Goal: Task Accomplishment & Management: Complete application form

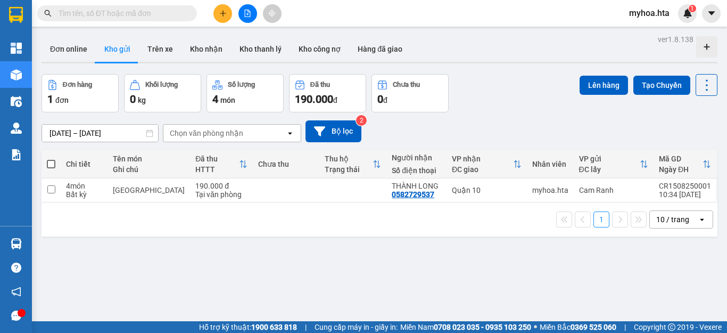
click at [243, 18] on button at bounding box center [247, 13] width 19 height 19
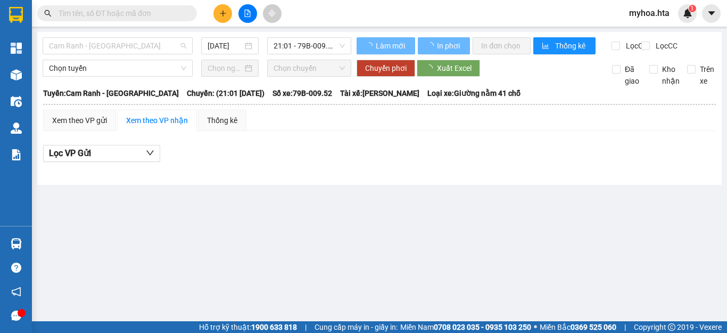
drag, startPoint x: 130, startPoint y: 46, endPoint x: 103, endPoint y: 88, distance: 50.5
click at [128, 46] on span "Cam Ranh - [GEOGRAPHIC_DATA]" at bounding box center [117, 46] width 137 height 16
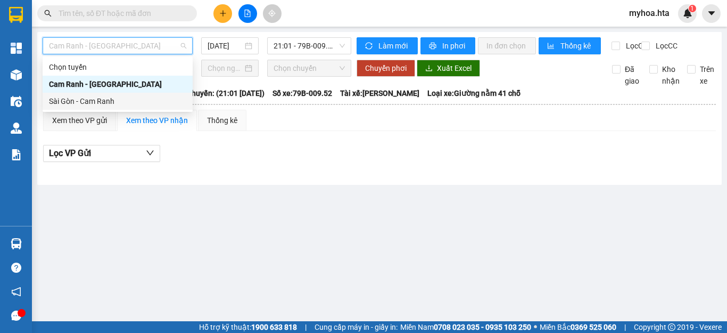
click at [105, 102] on div "Sài Gòn - Cam Ranh" at bounding box center [117, 101] width 137 height 12
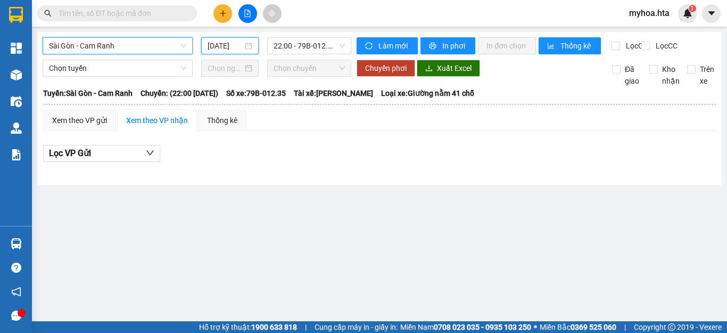
drag, startPoint x: 233, startPoint y: 43, endPoint x: 243, endPoint y: 67, distance: 25.7
click at [233, 49] on input "[DATE]" at bounding box center [225, 46] width 35 height 12
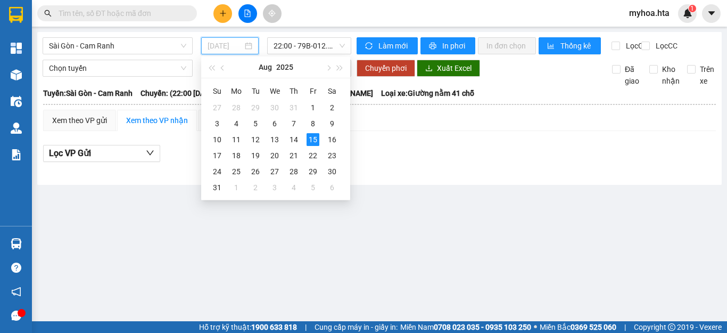
drag, startPoint x: 295, startPoint y: 136, endPoint x: 289, endPoint y: 77, distance: 59.3
click at [293, 135] on div "14" at bounding box center [293, 139] width 13 height 13
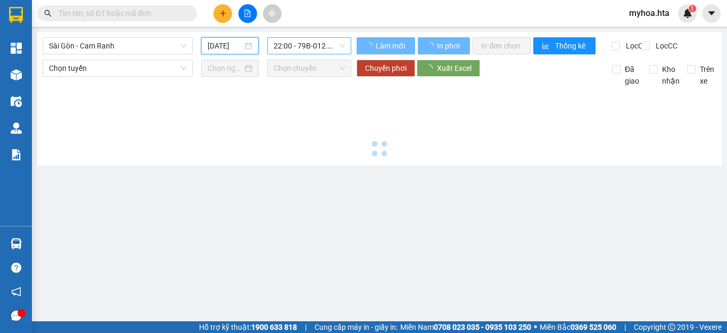
type input "[DATE]"
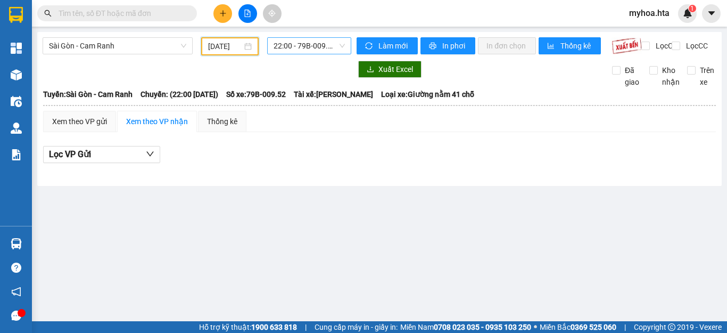
drag, startPoint x: 285, startPoint y: 47, endPoint x: 286, endPoint y: 54, distance: 7.1
click at [285, 49] on span "22:00 - 79B-009.52" at bounding box center [308, 46] width 71 height 16
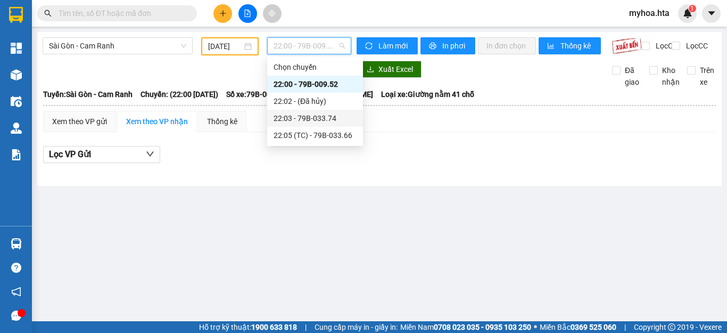
click at [304, 118] on div "22:03 - 79B-033.74" at bounding box center [314, 118] width 83 height 12
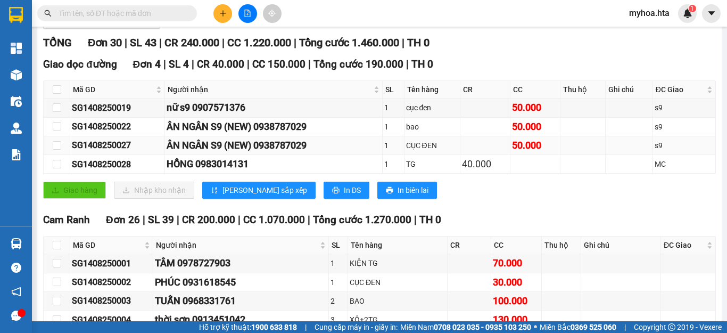
scroll to position [213, 0]
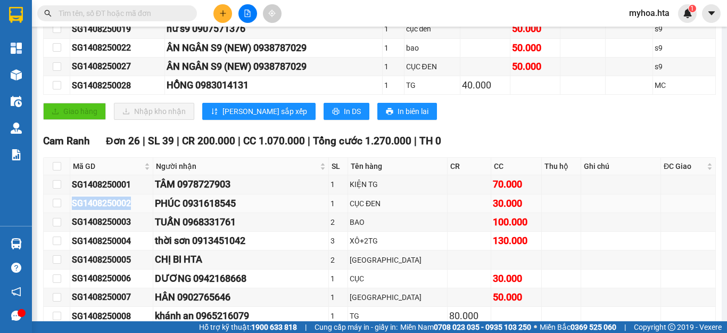
drag, startPoint x: 131, startPoint y: 212, endPoint x: 78, endPoint y: 211, distance: 52.7
click at [72, 210] on div "SG1408250002" at bounding box center [111, 202] width 79 height 13
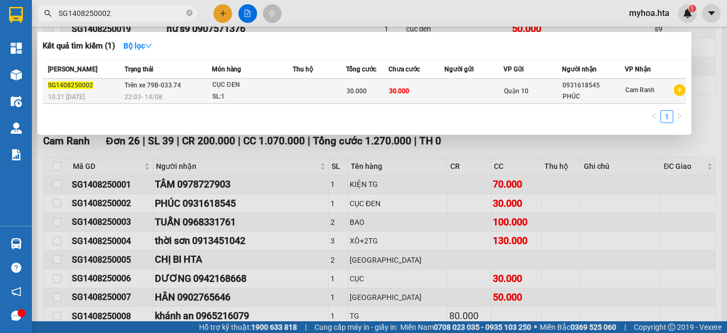
type input "SG1408250002"
click at [381, 92] on div "30.000" at bounding box center [367, 91] width 42 height 12
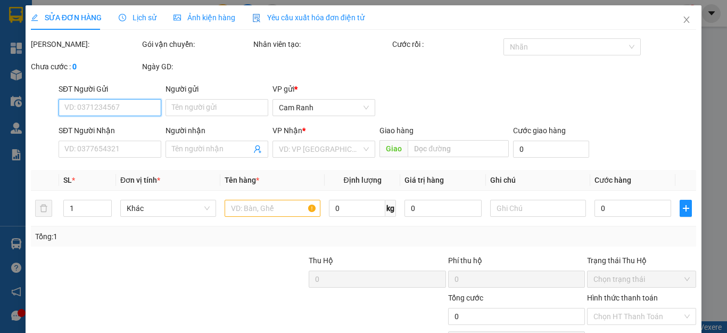
type input "0931618545"
type input "PHÚC"
type input "30.000"
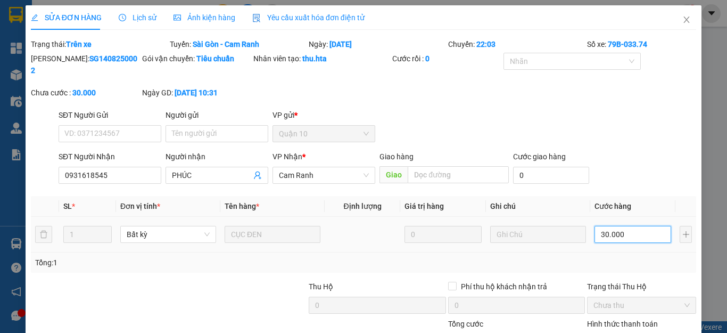
click at [631, 226] on input "30.000" at bounding box center [632, 234] width 77 height 17
type input "2"
type input "20"
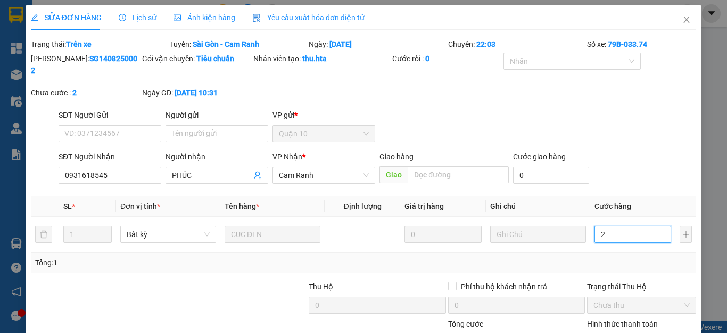
type input "20"
type input "20.000"
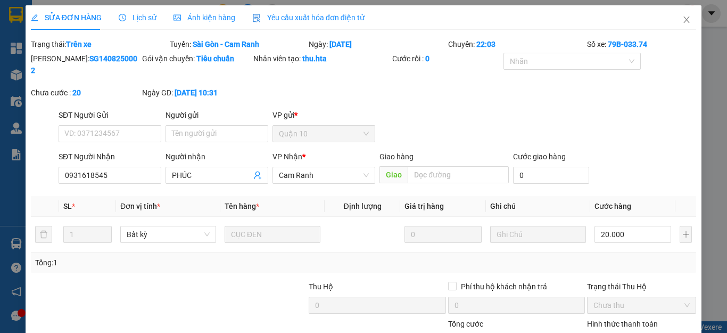
click at [593, 259] on div "Tổng: 1" at bounding box center [363, 262] width 665 height 20
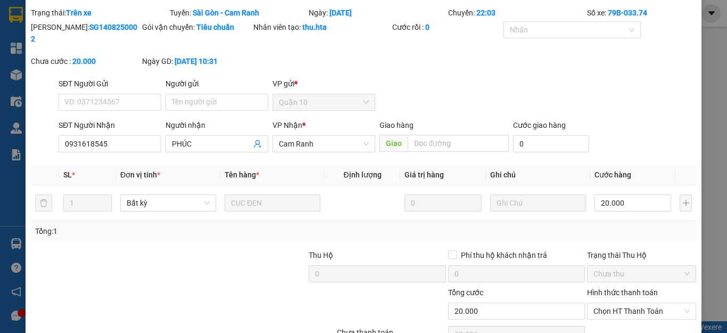
scroll to position [78, 0]
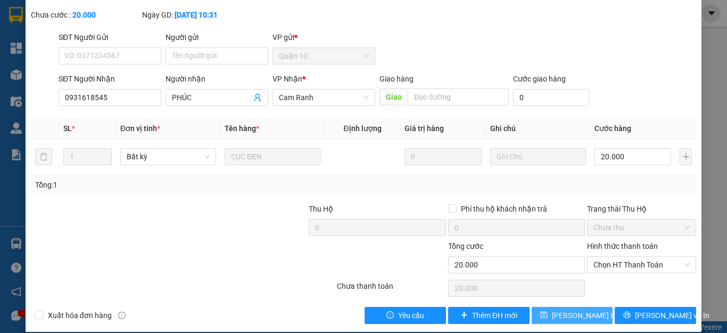
click at [579, 309] on span "[PERSON_NAME] thay đổi" at bounding box center [594, 315] width 85 height 12
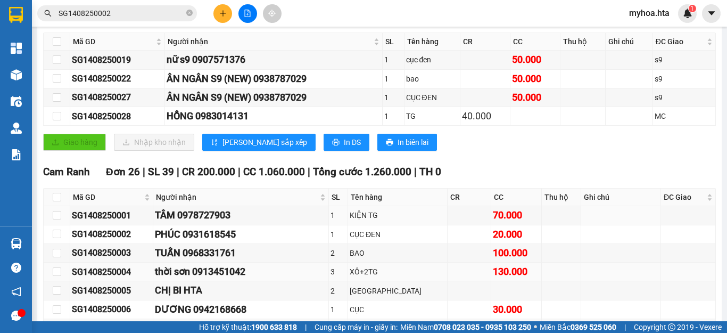
scroll to position [213, 0]
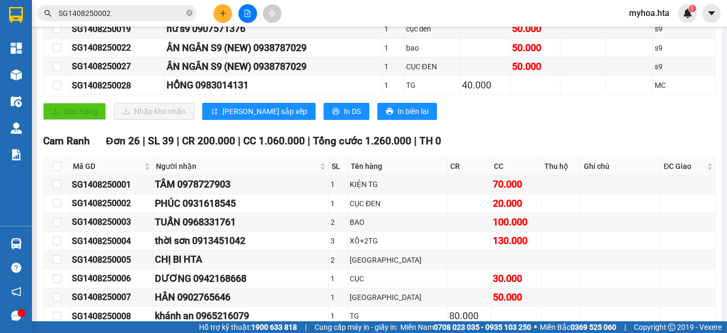
click at [177, 12] on input "SG1408250002" at bounding box center [122, 13] width 126 height 12
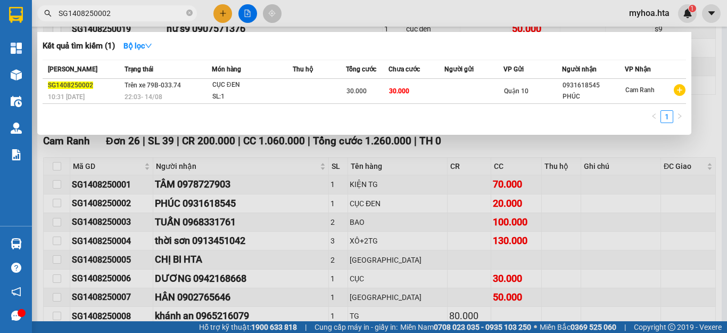
click at [143, 8] on input "SG1408250002" at bounding box center [122, 13] width 126 height 12
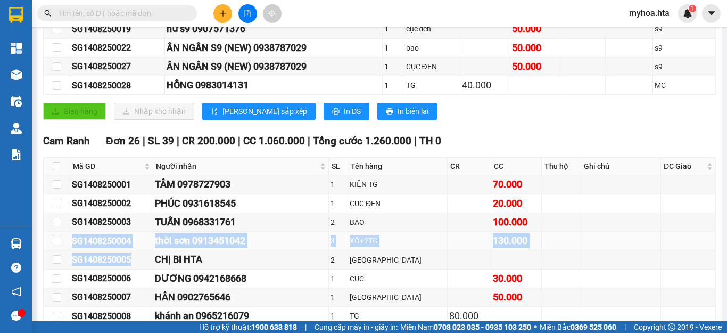
drag, startPoint x: 147, startPoint y: 270, endPoint x: 52, endPoint y: 255, distance: 96.4
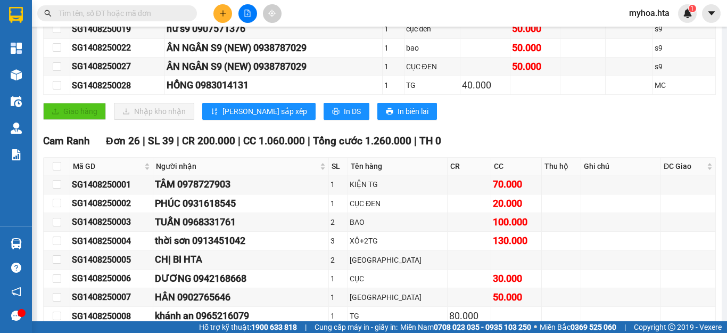
click at [187, 8] on span at bounding box center [189, 13] width 6 height 12
drag, startPoint x: 132, startPoint y: 270, endPoint x: 102, endPoint y: 260, distance: 32.6
click at [79, 266] on div "SG1408250005" at bounding box center [111, 259] width 79 height 13
click at [138, 265] on div "SG1408250005" at bounding box center [111, 259] width 79 height 13
drag, startPoint x: 138, startPoint y: 267, endPoint x: 107, endPoint y: 269, distance: 31.5
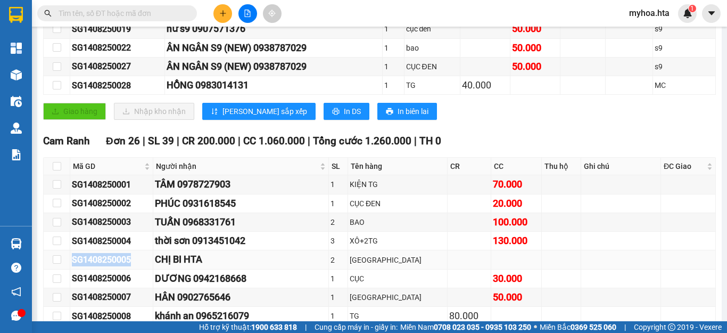
click at [78, 263] on div "SG1408250005" at bounding box center [111, 259] width 79 height 13
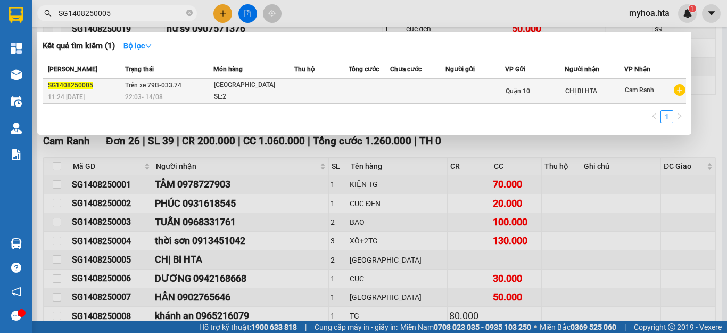
type input "SG1408250005"
click at [610, 98] on td "CHỊ BI HTA" at bounding box center [595, 91] width 60 height 25
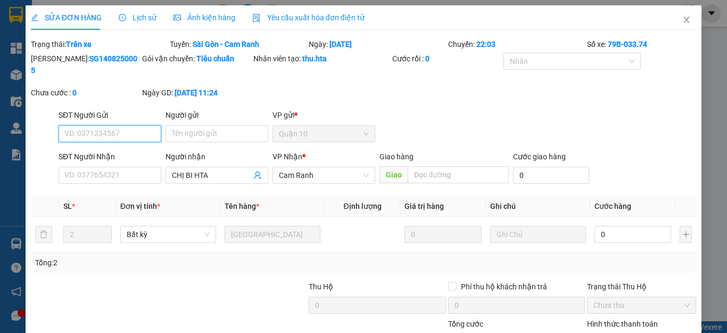
type input "CHỊ BI HTA"
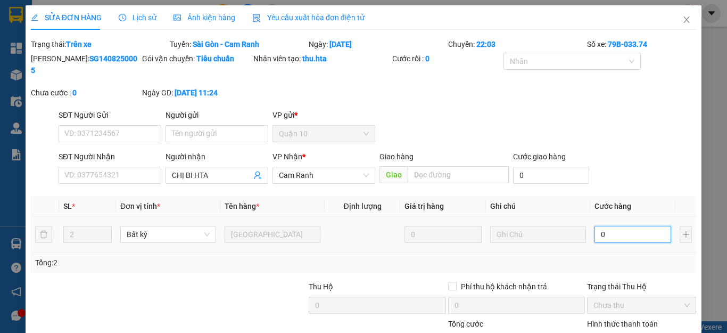
click at [643, 226] on input "0" at bounding box center [632, 234] width 77 height 17
type input "8"
type input "80"
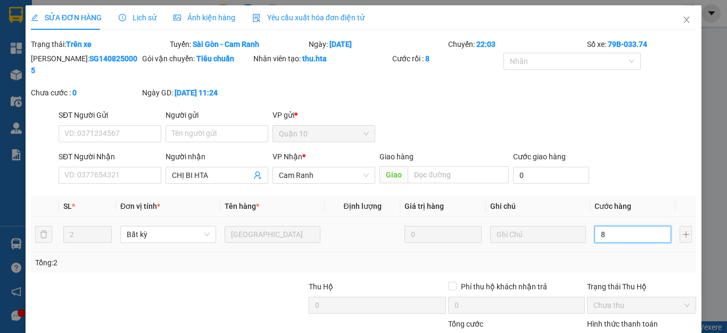
type input "80"
type input "80.000"
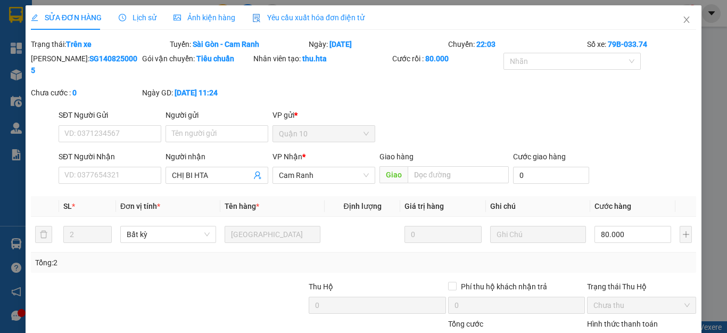
click at [576, 256] on div "Tổng: 2" at bounding box center [363, 262] width 657 height 12
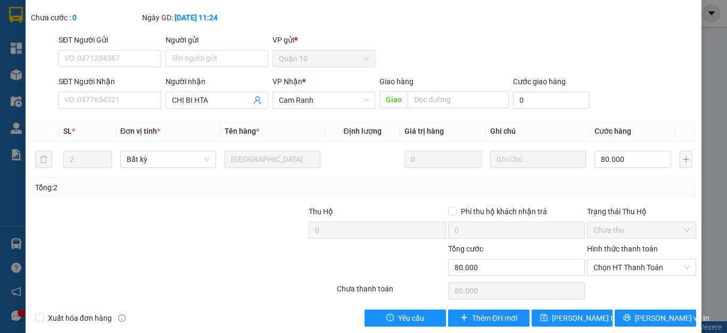
scroll to position [78, 0]
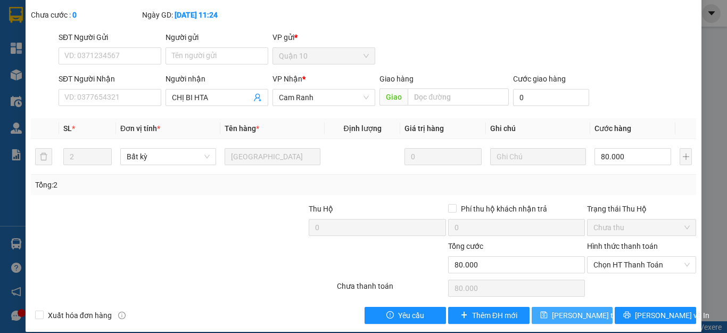
click at [574, 309] on span "[PERSON_NAME] thay đổi" at bounding box center [594, 315] width 85 height 12
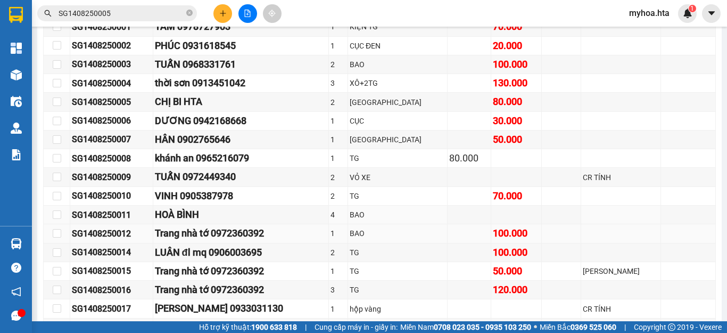
scroll to position [372, 0]
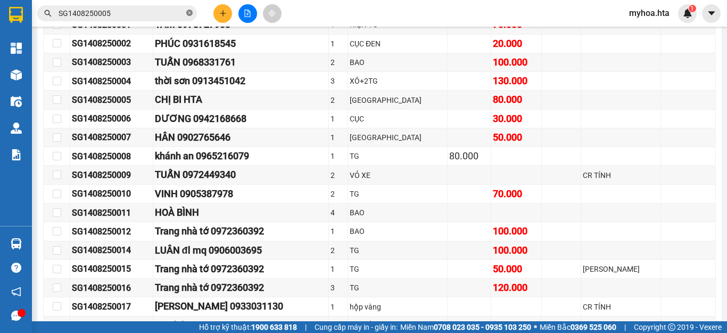
click at [188, 15] on icon "close-circle" at bounding box center [189, 13] width 6 height 6
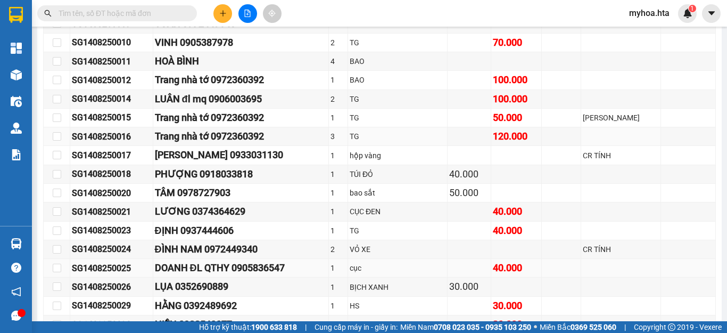
scroll to position [585, 0]
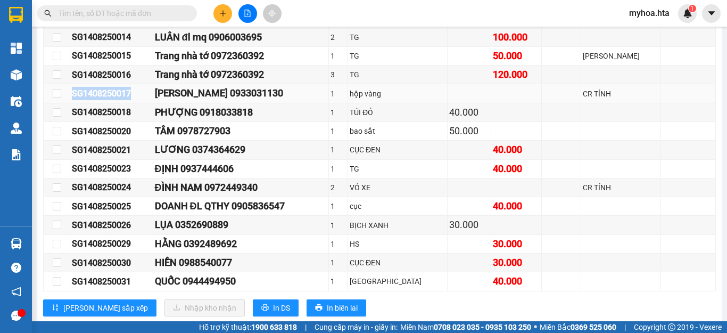
drag, startPoint x: 144, startPoint y: 99, endPoint x: 71, endPoint y: 100, distance: 72.9
click at [71, 100] on td "SG1408250017" at bounding box center [111, 93] width 83 height 19
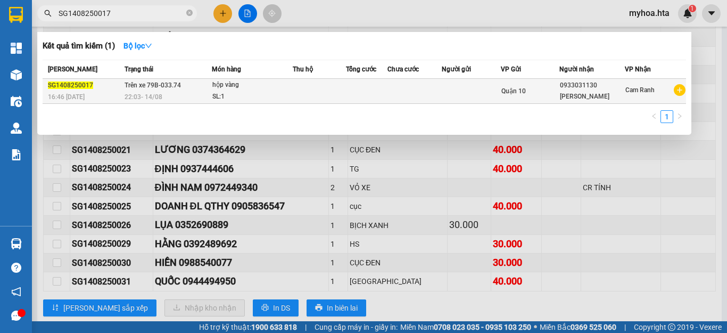
type input "SG1408250017"
click at [552, 90] on div "Quận 10" at bounding box center [529, 91] width 57 height 12
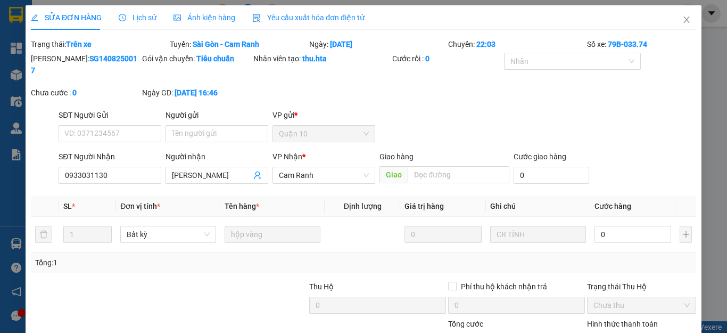
type input "0933031130"
type input "[PERSON_NAME]"
click at [636, 226] on input "0" at bounding box center [632, 234] width 77 height 17
type input "1"
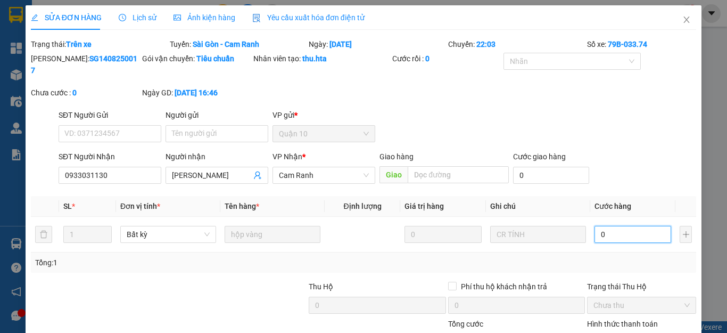
type input "1"
type input "10"
type input "100"
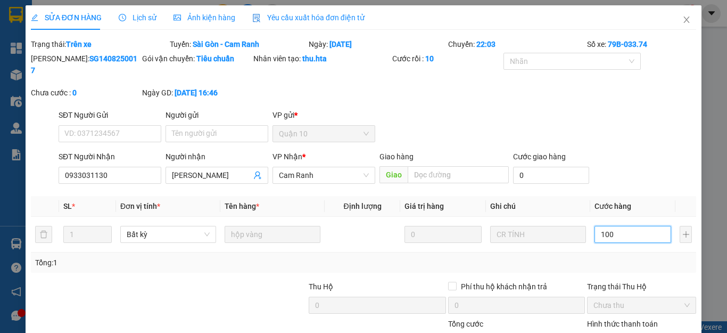
type input "100"
type input "100.000"
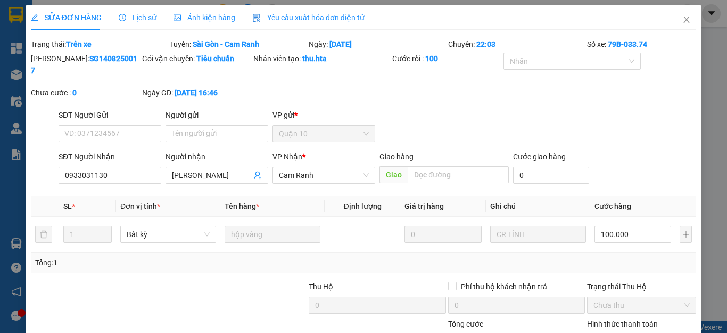
click at [636, 256] on div "Tổng: 1" at bounding box center [363, 262] width 657 height 12
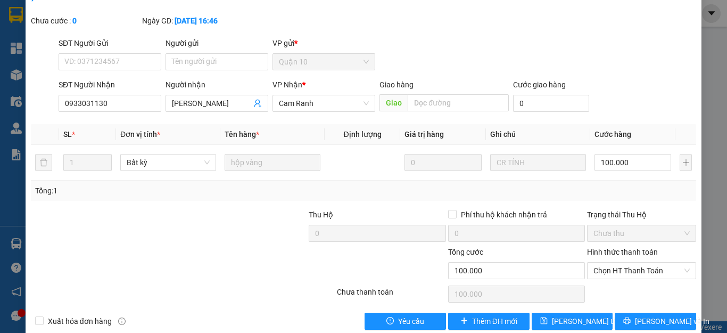
scroll to position [78, 0]
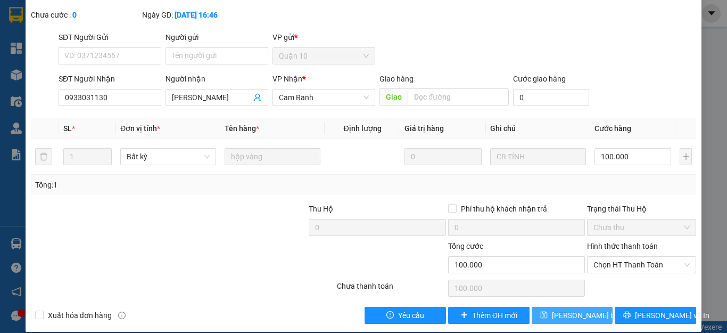
click at [574, 309] on span "[PERSON_NAME] thay đổi" at bounding box center [594, 315] width 85 height 12
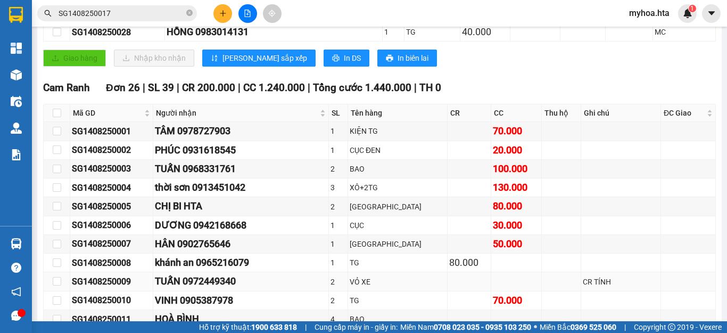
scroll to position [426, 0]
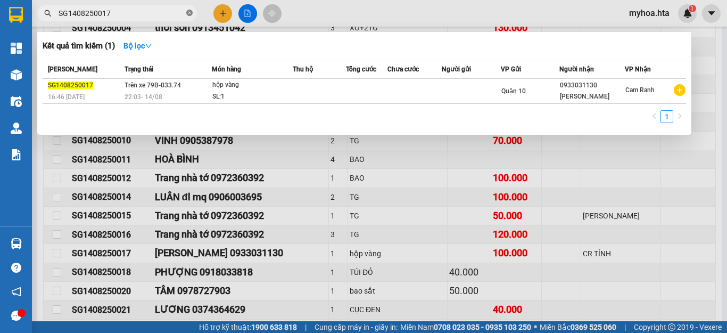
click at [186, 11] on icon "close-circle" at bounding box center [189, 13] width 6 height 6
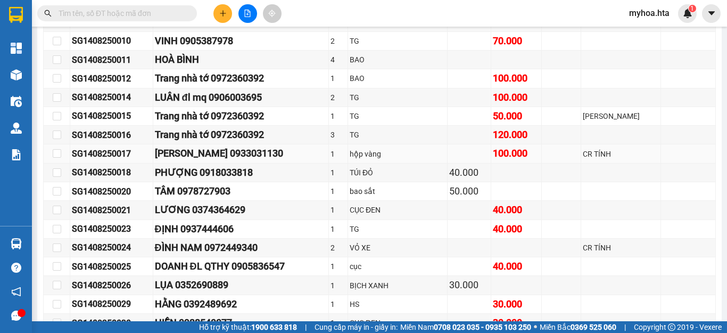
scroll to position [532, 0]
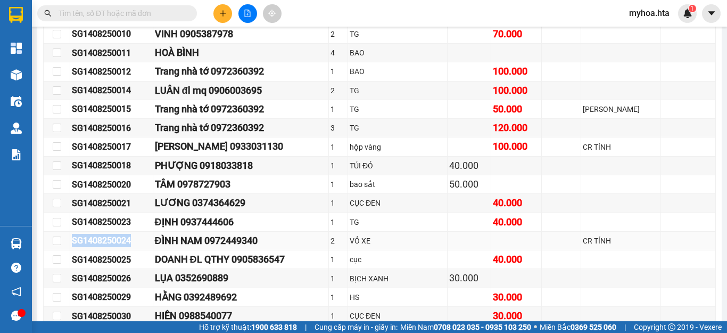
drag, startPoint x: 145, startPoint y: 248, endPoint x: 45, endPoint y: 250, distance: 100.0
click at [45, 250] on tr "SG1408250024 ĐÌNH NAM 0972449340 2 VỎ XE CR TÍNH" at bounding box center [380, 240] width 672 height 19
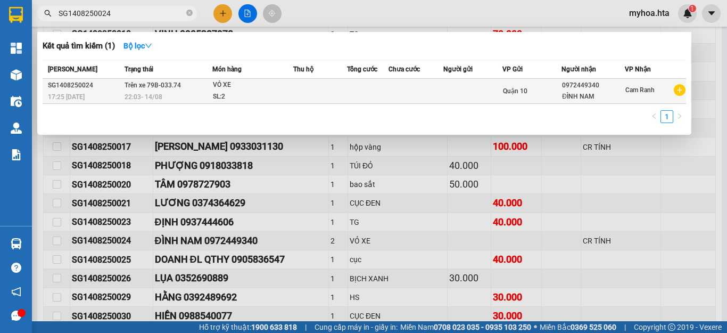
type input "SG1408250024"
click at [586, 97] on div "ĐÌNH NAM" at bounding box center [593, 96] width 62 height 11
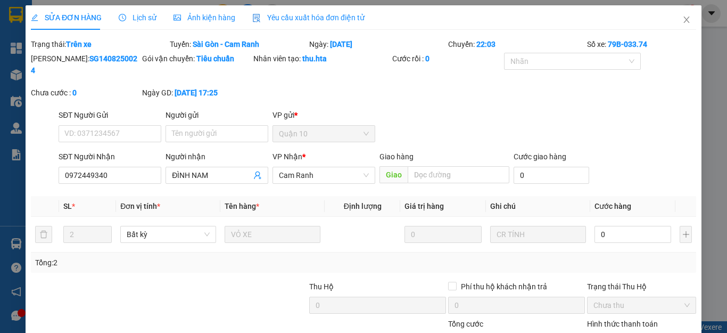
type input "0972449340"
type input "ĐÌNH NAM"
type input "1"
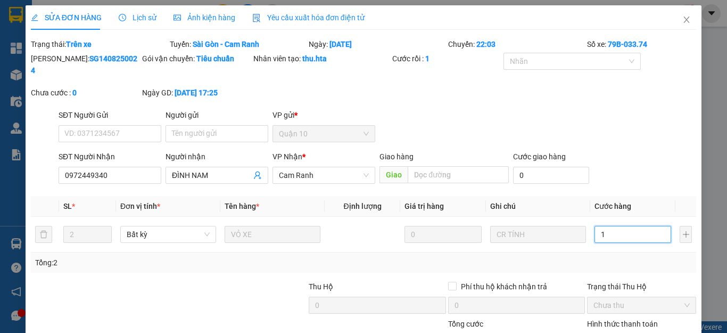
type input "12"
type input "120"
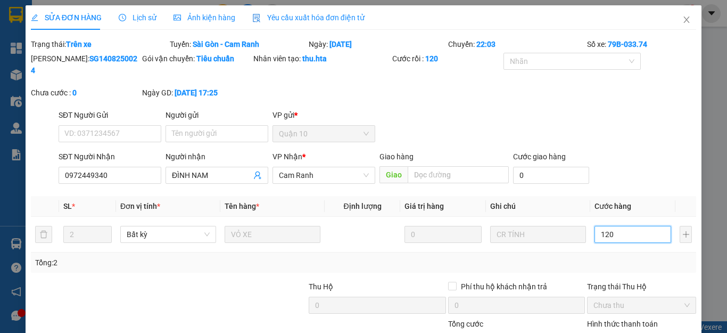
type input "120"
type input "120.000"
click at [548, 256] on div "Tổng: 2" at bounding box center [363, 262] width 657 height 12
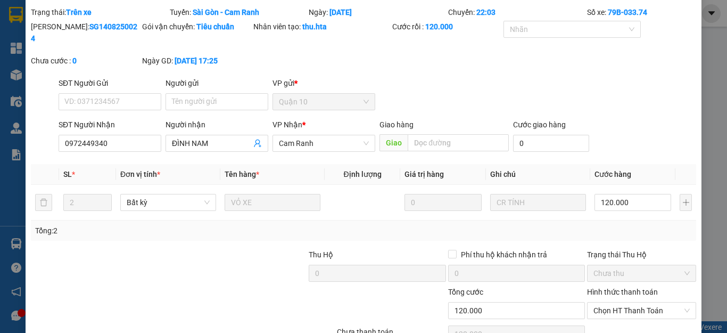
scroll to position [78, 0]
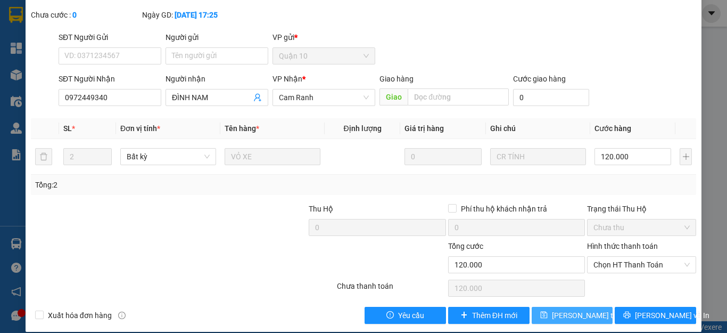
click at [584, 309] on span "[PERSON_NAME] thay đổi" at bounding box center [594, 315] width 85 height 12
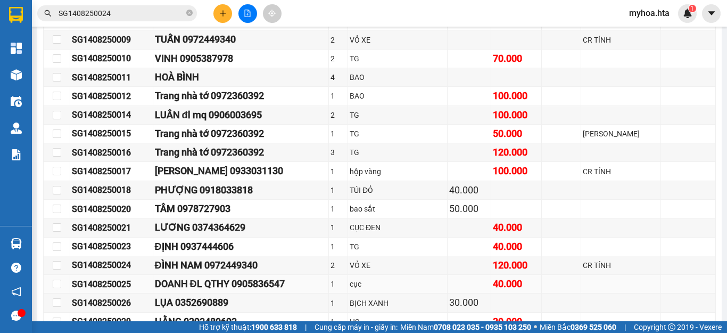
scroll to position [585, 0]
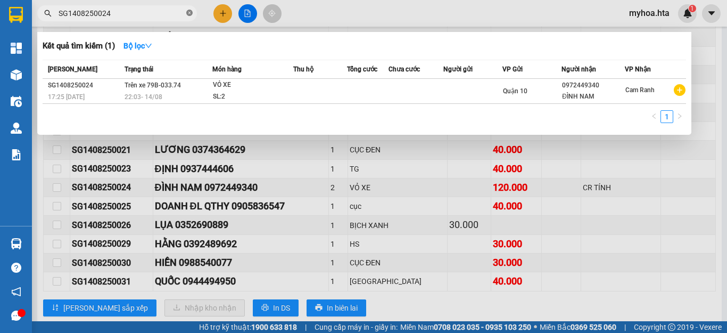
click at [189, 14] on icon "close-circle" at bounding box center [189, 13] width 6 height 6
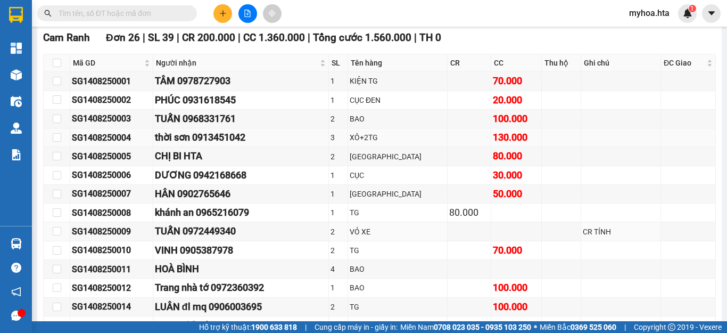
scroll to position [213, 0]
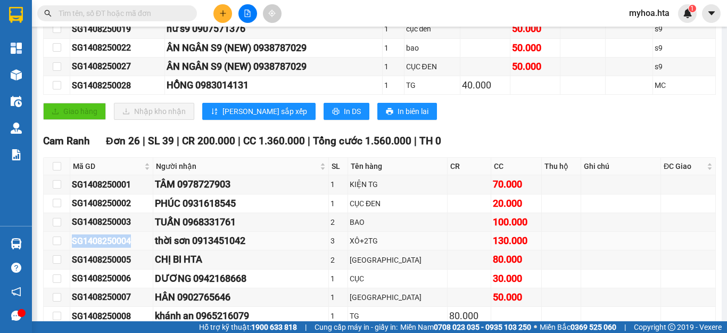
drag, startPoint x: 138, startPoint y: 249, endPoint x: 66, endPoint y: 250, distance: 71.8
click at [66, 250] on tr "SG1408250004 thời sơn 0913451042 3 XÔ+2TG 130.000" at bounding box center [380, 240] width 672 height 19
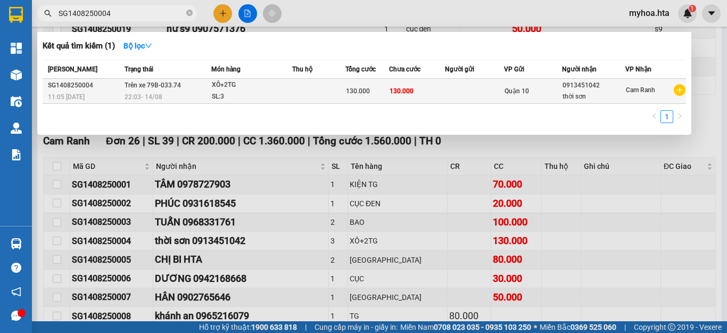
type input "SG1408250004"
click at [594, 95] on div "thời sơn" at bounding box center [593, 96] width 62 height 11
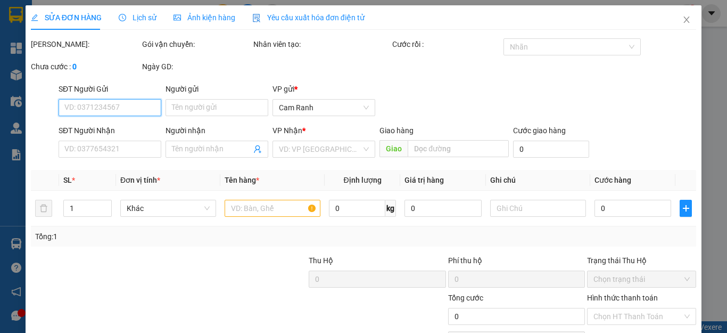
type input "0913451042"
type input "thời sơn"
type input "130.000"
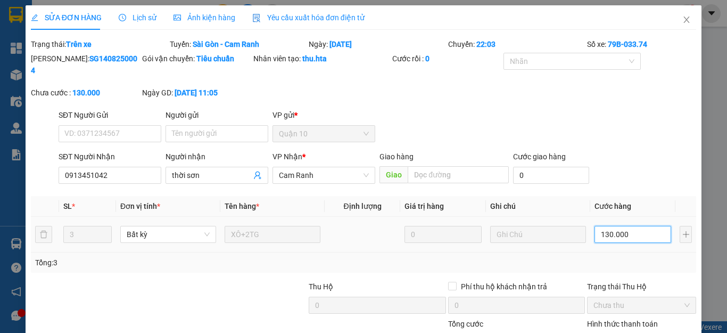
click at [643, 226] on input "130.000" at bounding box center [632, 234] width 77 height 17
type input "0"
type input "01"
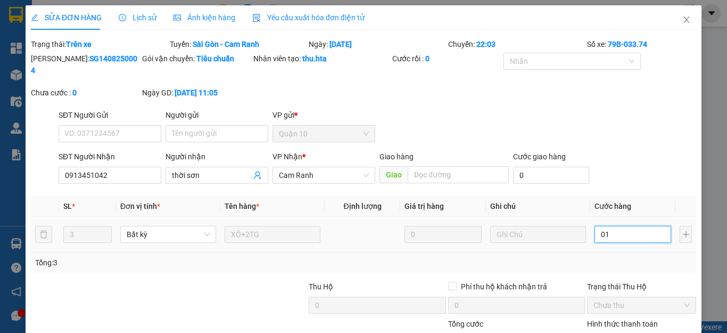
type input "1"
type input "010"
type input "10"
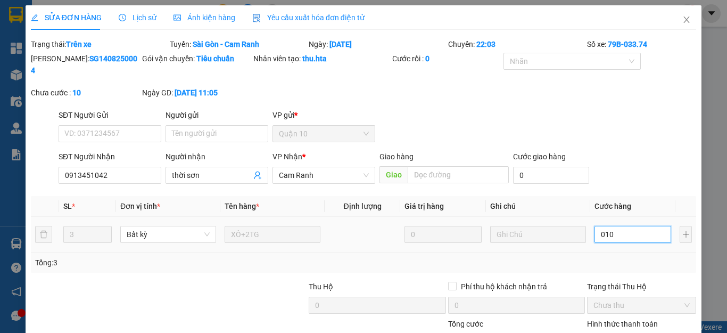
type input "0.100"
type input "100"
type input "0.100"
click at [638, 239] on td "0.100" at bounding box center [632, 235] width 85 height 36
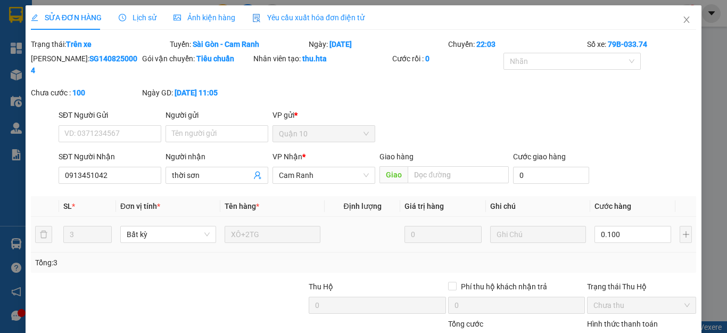
type input "100.000"
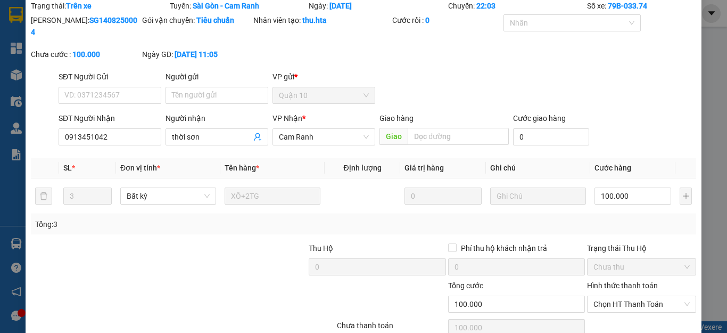
scroll to position [78, 0]
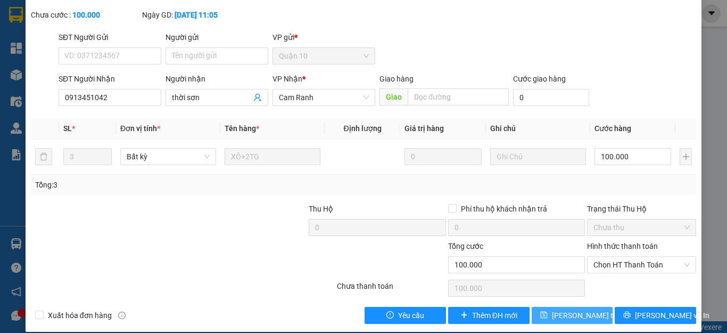
click at [574, 309] on span "[PERSON_NAME] thay đổi" at bounding box center [594, 315] width 85 height 12
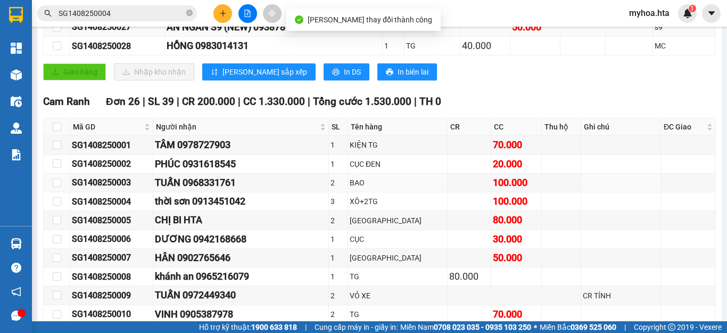
scroll to position [266, 0]
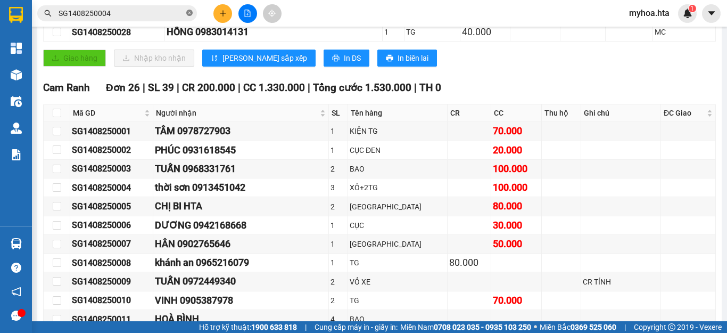
click at [190, 11] on icon "close-circle" at bounding box center [189, 13] width 6 height 6
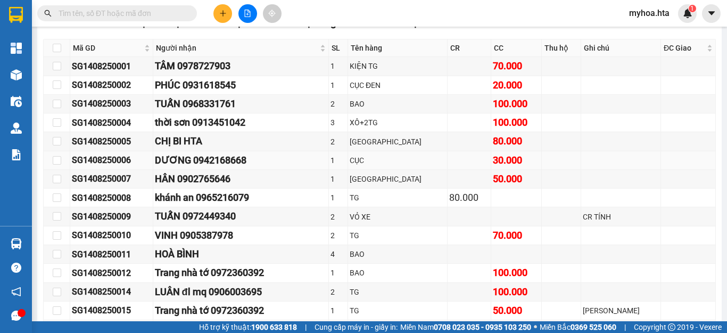
scroll to position [426, 0]
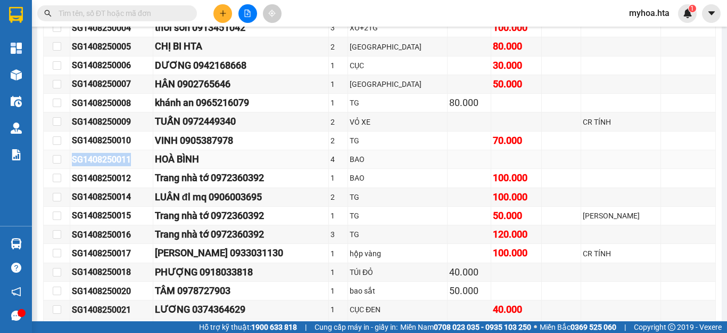
drag, startPoint x: 143, startPoint y: 169, endPoint x: 48, endPoint y: 167, distance: 95.3
click at [48, 167] on tr "SG1408250011 HOÀ BÌNH 4 BAO" at bounding box center [380, 159] width 672 height 19
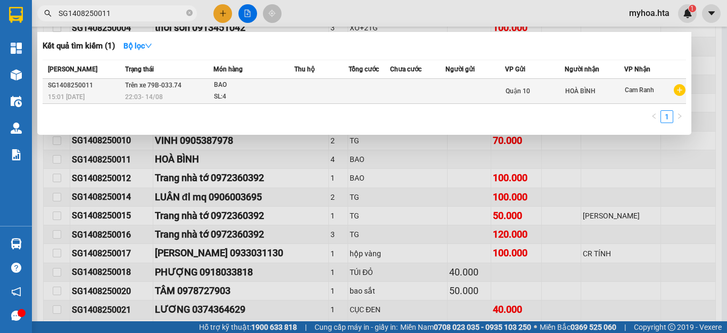
type input "SG1408250011"
click at [578, 89] on div "HOÀ BÌNH" at bounding box center [594, 91] width 59 height 11
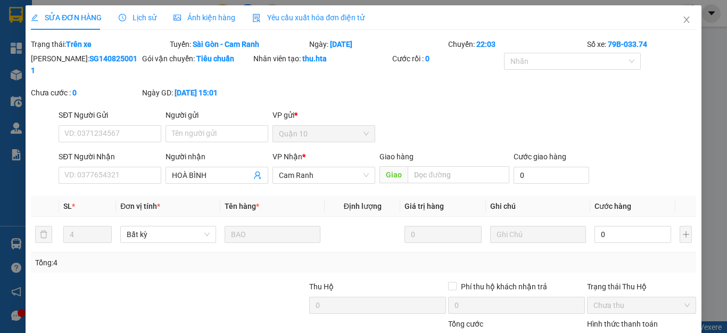
type input "HOÀ BÌNH"
click at [613, 226] on input "0" at bounding box center [632, 234] width 77 height 17
type input "2"
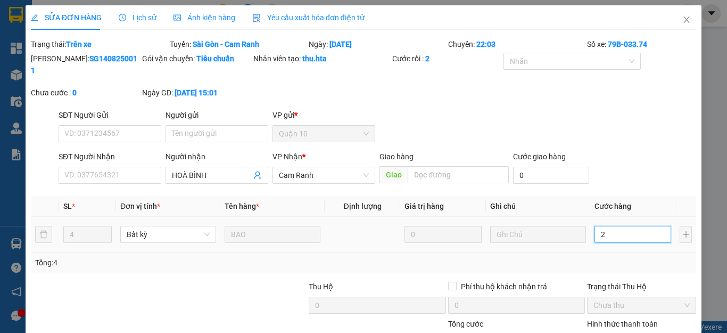
type input "20"
type input "200"
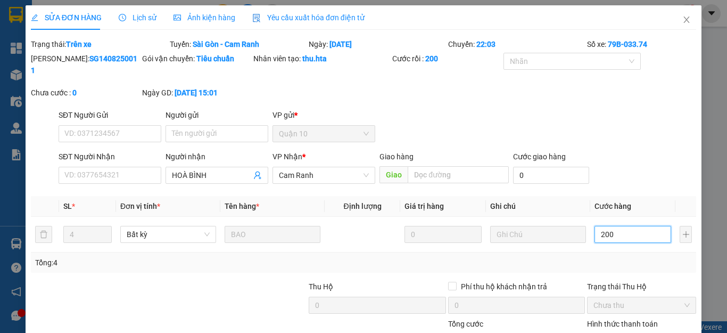
type input "200"
type input "200.000"
click at [603, 256] on div "Tổng: 4" at bounding box center [363, 262] width 657 height 12
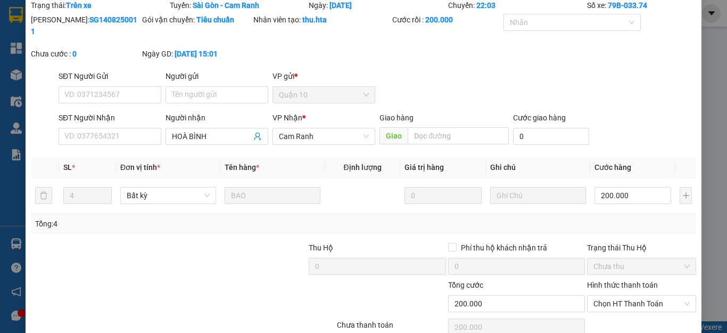
scroll to position [78, 0]
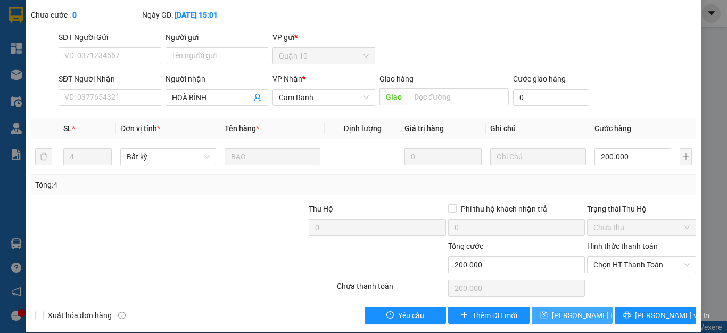
click at [562, 309] on span "[PERSON_NAME] thay đổi" at bounding box center [594, 315] width 85 height 12
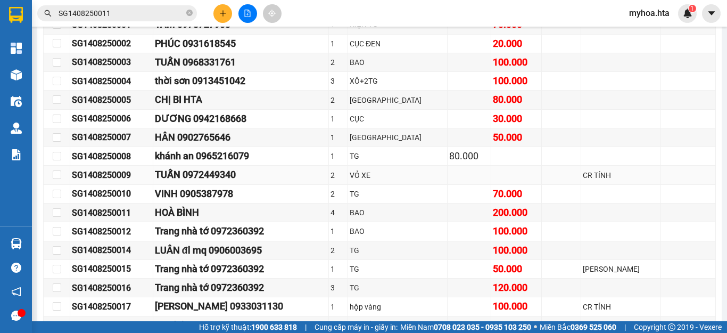
scroll to position [532, 0]
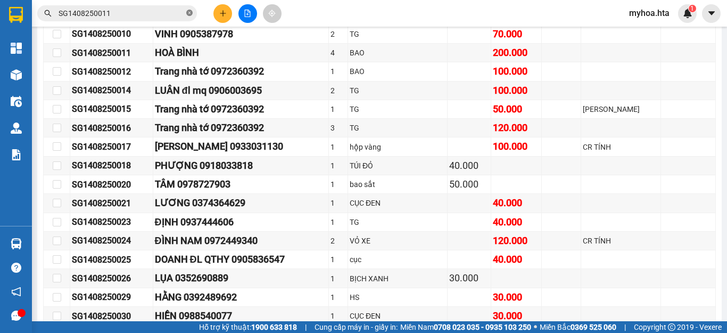
click at [188, 15] on icon "close-circle" at bounding box center [189, 13] width 6 height 6
drag, startPoint x: 138, startPoint y: 248, endPoint x: 69, endPoint y: 246, distance: 69.2
click at [69, 246] on tr "SG1408250024 ĐÌNH NAM 0972449340 2 VỎ XE 120.000 CR TÍNH" at bounding box center [380, 240] width 672 height 19
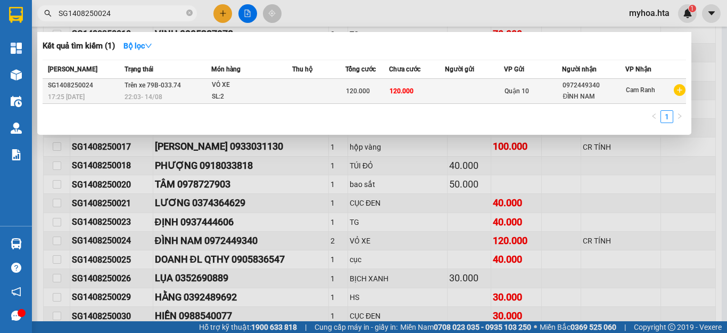
type input "SG1408250024"
click at [592, 93] on div "ĐÌNH NAM" at bounding box center [593, 96] width 62 height 11
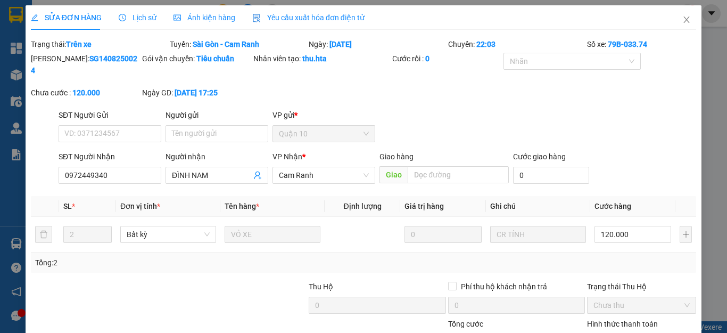
type input "0972449340"
type input "ĐÌNH NAM"
type input "120.000"
drag, startPoint x: 633, startPoint y: 223, endPoint x: 627, endPoint y: 215, distance: 9.9
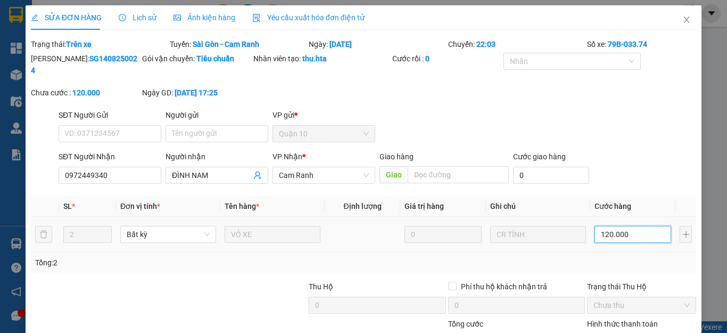
click at [633, 226] on input "120.000" at bounding box center [632, 234] width 77 height 17
type input "6"
type input "60"
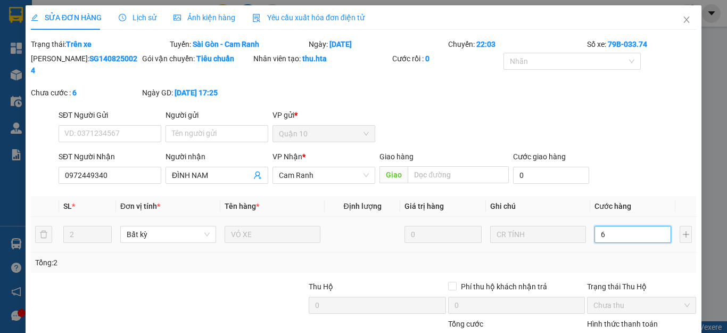
type input "60"
type input "60.000"
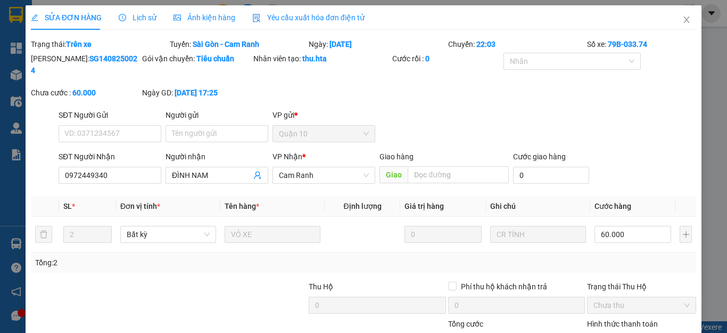
click at [631, 256] on div "Tổng: 2" at bounding box center [363, 262] width 657 height 12
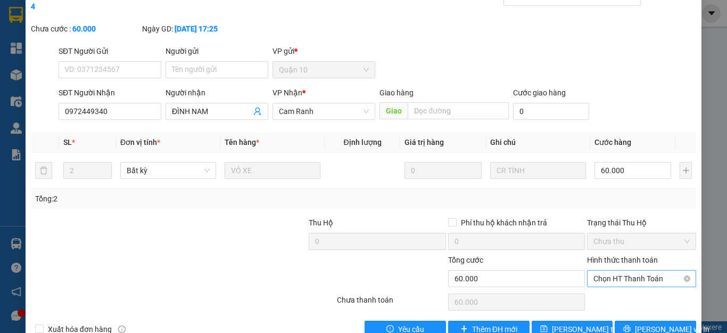
scroll to position [78, 0]
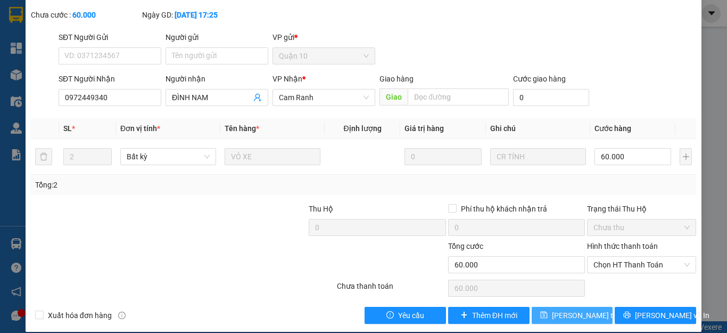
click at [585, 309] on span "[PERSON_NAME] thay đổi" at bounding box center [594, 315] width 85 height 12
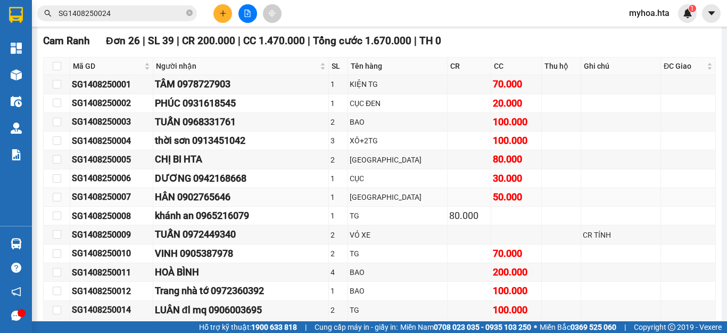
scroll to position [372, 0]
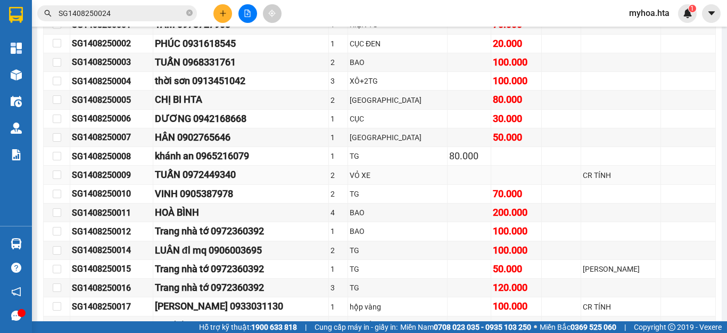
drag, startPoint x: 134, startPoint y: 187, endPoint x: 134, endPoint y: 181, distance: 5.9
click at [134, 181] on div "SG1408250009" at bounding box center [111, 174] width 79 height 13
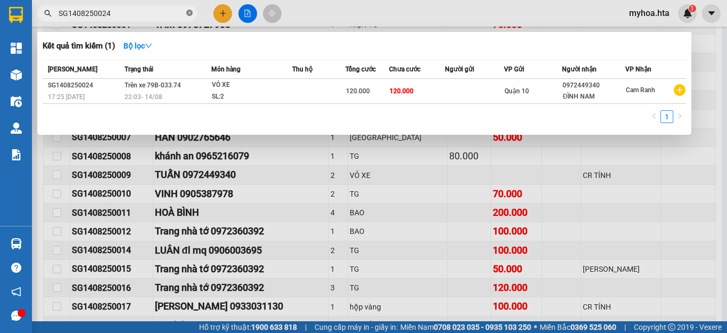
click at [188, 12] on icon "close-circle" at bounding box center [189, 13] width 6 height 6
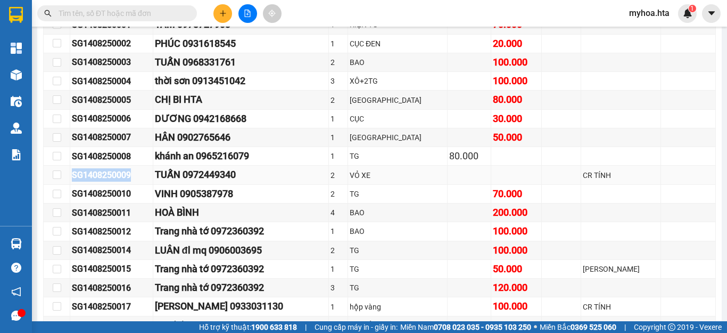
drag, startPoint x: 143, startPoint y: 180, endPoint x: 72, endPoint y: 182, distance: 70.8
click at [72, 181] on div "SG1408250009" at bounding box center [111, 174] width 79 height 13
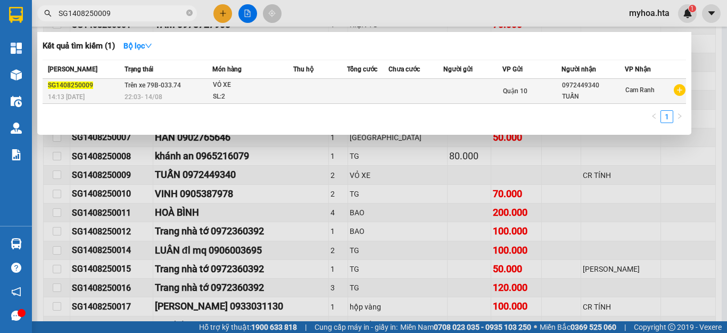
type input "SG1408250009"
click at [604, 85] on div "0972449340" at bounding box center [593, 85] width 62 height 11
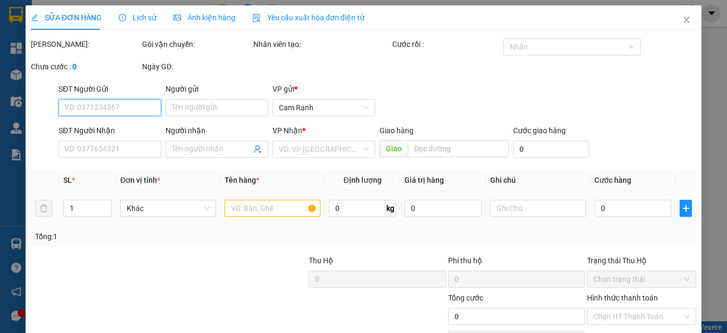
type input "0972449340"
type input "TUẤN"
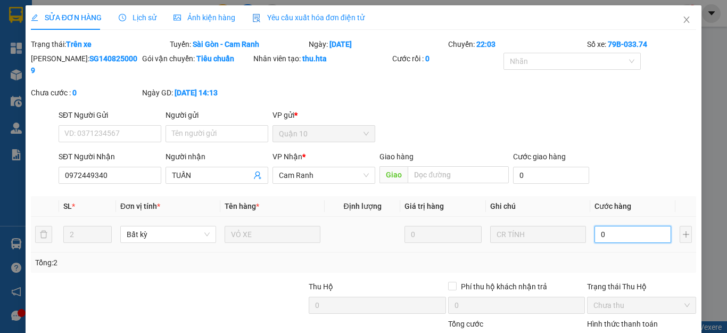
click at [642, 226] on input "0" at bounding box center [632, 234] width 77 height 17
type input "6"
type input "60"
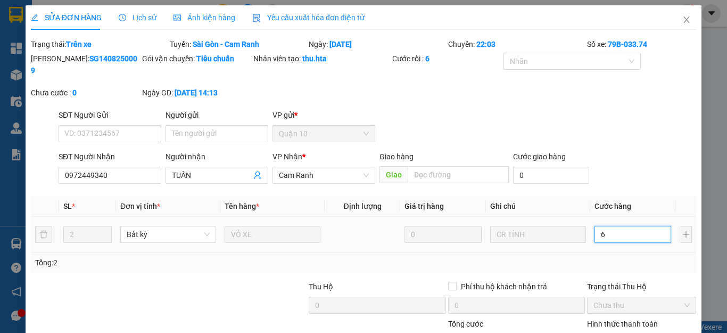
type input "60"
type input "60.000"
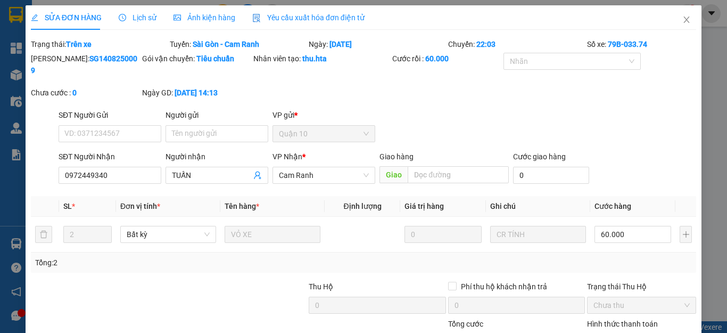
click at [630, 261] on div "Total Paid Fee 0 Total UnPaid Fee 0 Cash Collection Total Fee Trạng thái: Trên …" at bounding box center [363, 219] width 665 height 363
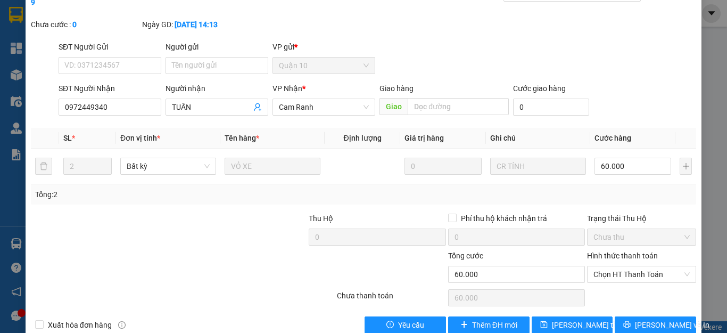
scroll to position [78, 0]
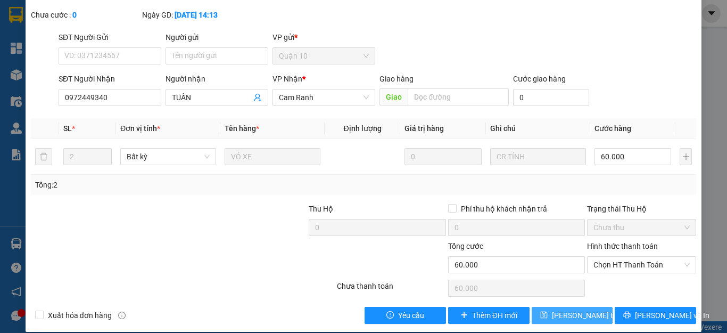
click at [562, 309] on span "[PERSON_NAME] thay đổi" at bounding box center [594, 315] width 85 height 12
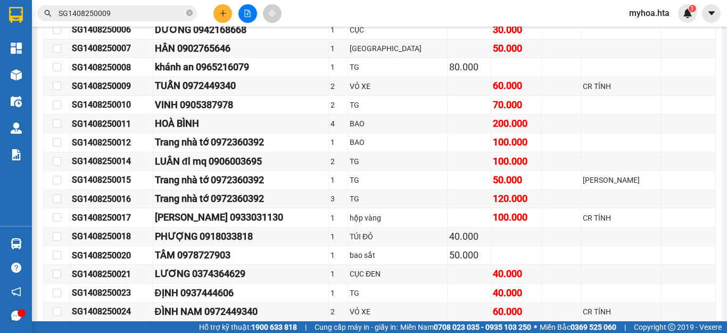
scroll to position [459, 0]
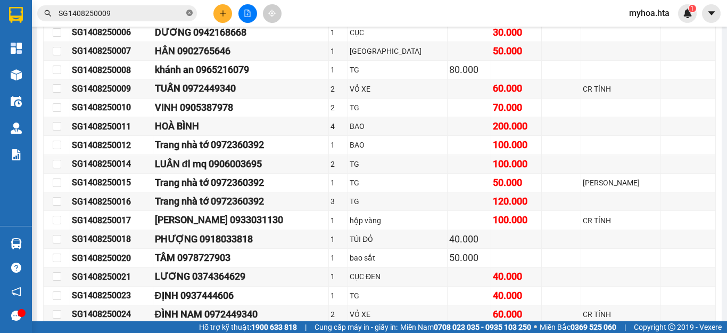
click at [189, 13] on icon "close-circle" at bounding box center [189, 13] width 6 height 6
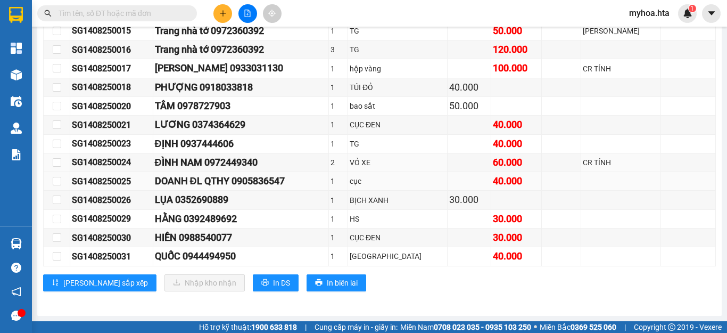
scroll to position [618, 0]
drag, startPoint x: 142, startPoint y: 51, endPoint x: 53, endPoint y: 52, distance: 88.9
click at [53, 52] on tr "SG1408250016 Trang nhà tớ 0972360392 3 TG 120.000" at bounding box center [380, 49] width 672 height 19
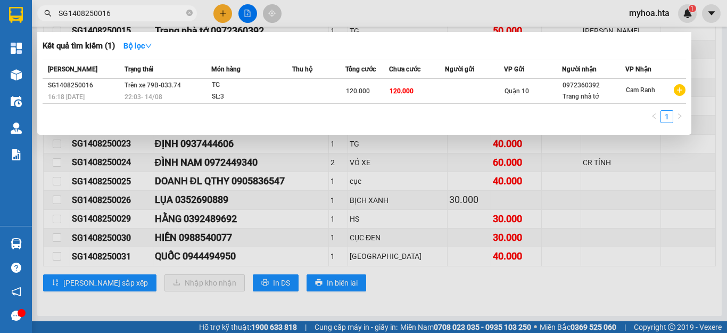
type input "SG1408250016"
click at [643, 302] on div at bounding box center [363, 166] width 727 height 333
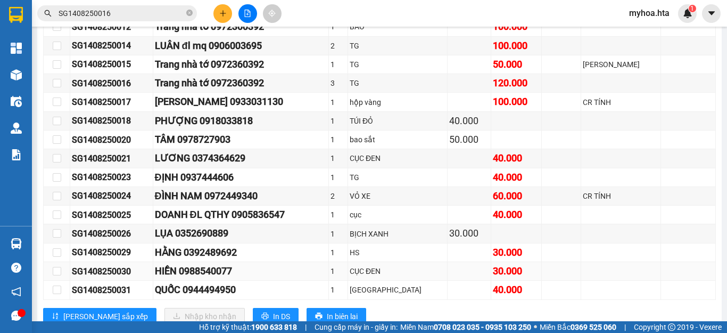
scroll to position [512, 0]
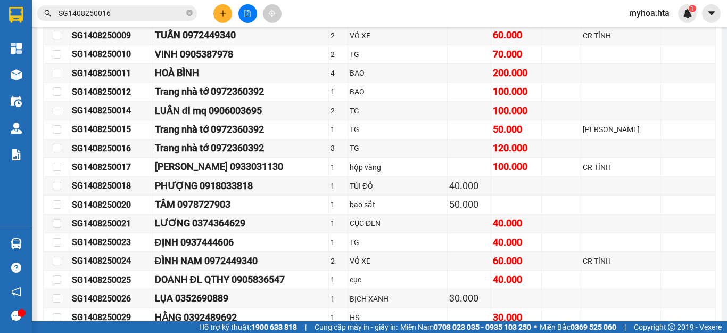
click at [156, 11] on input "SG1408250016" at bounding box center [122, 13] width 126 height 12
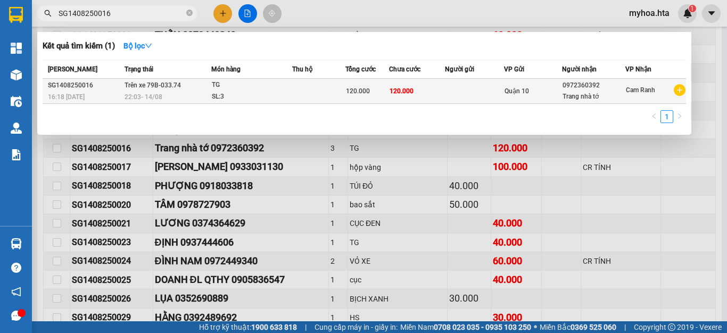
click at [559, 90] on div "Quận 10" at bounding box center [532, 91] width 57 height 12
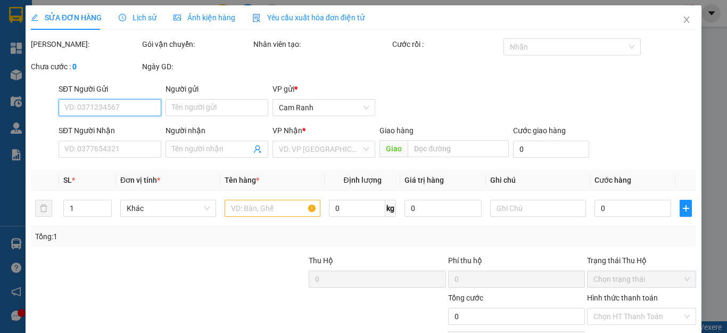
type input "0972360392"
type input "Trang nhà tớ"
type input "120.000"
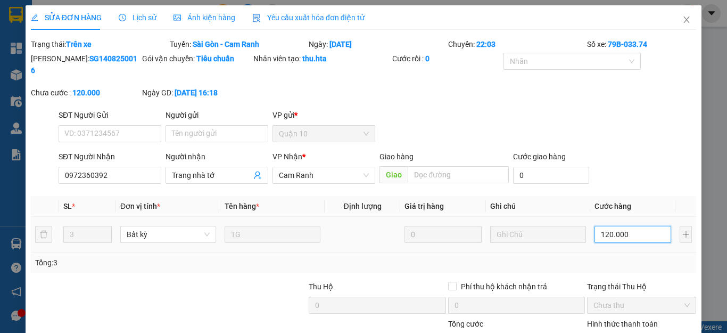
click at [645, 226] on input "120.000" at bounding box center [632, 234] width 77 height 17
type input "0"
type input "1"
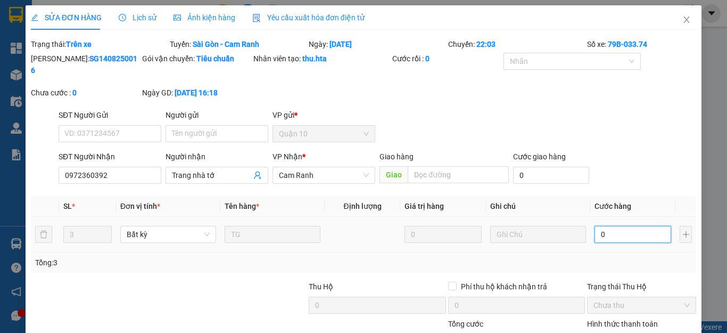
type input "1"
type input "010"
type input "10"
type input "0.100"
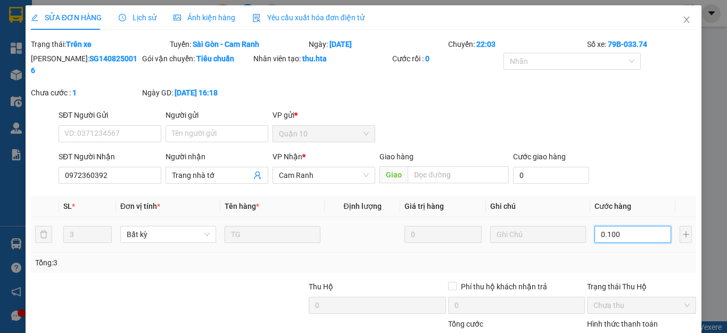
type input "100"
type input "0.100"
type input "100.000"
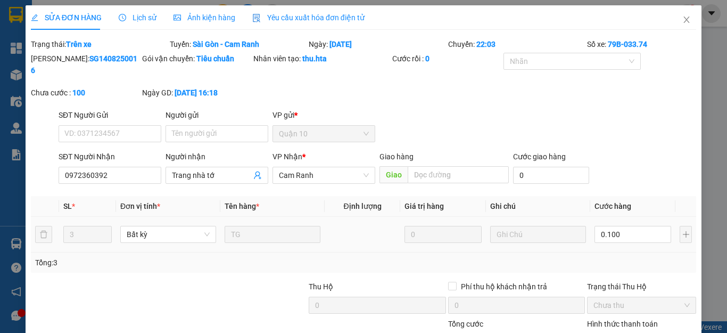
type input "100.000"
click at [604, 252] on div "Tổng: 3" at bounding box center [363, 262] width 665 height 20
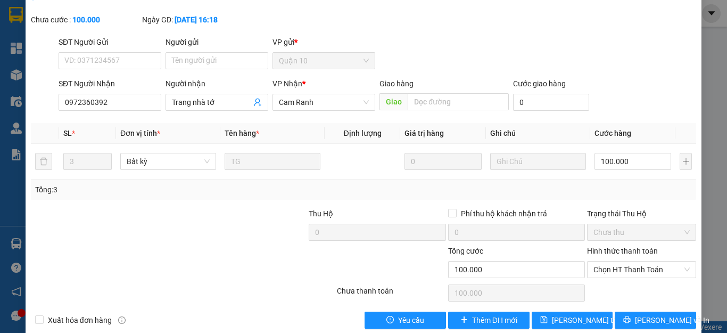
scroll to position [78, 0]
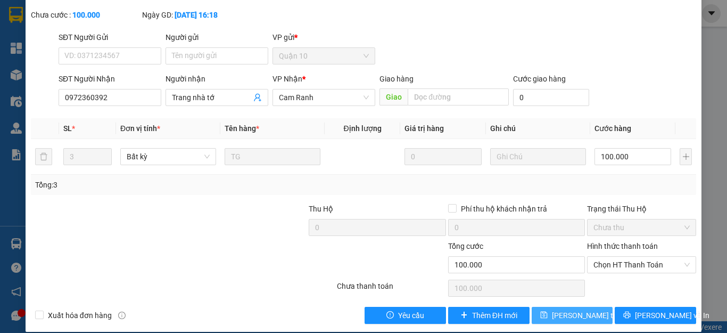
click at [580, 309] on span "[PERSON_NAME] thay đổi" at bounding box center [594, 315] width 85 height 12
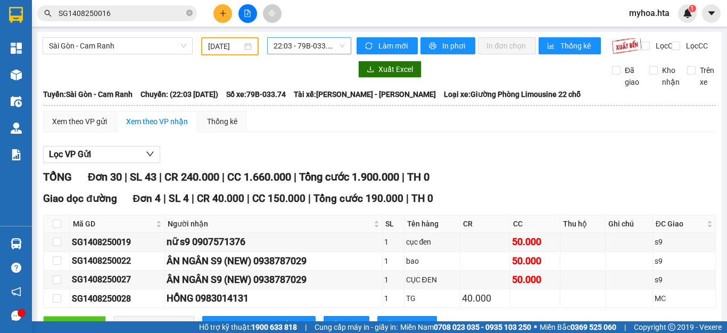
drag, startPoint x: 293, startPoint y: 47, endPoint x: 300, endPoint y: 54, distance: 10.5
click at [293, 47] on span "22:03 - 79B-033.74" at bounding box center [308, 46] width 71 height 16
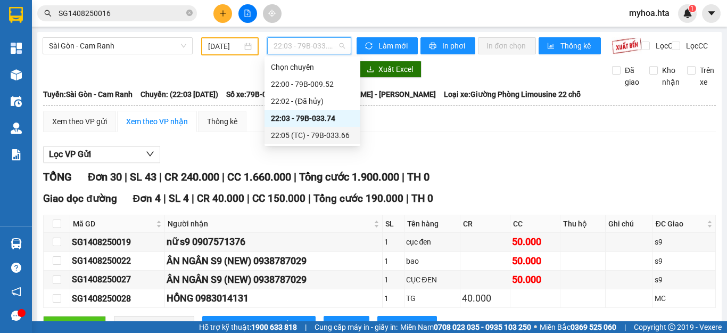
click at [333, 131] on div "22:05 (TC) - 79B-033.66" at bounding box center [312, 135] width 83 height 12
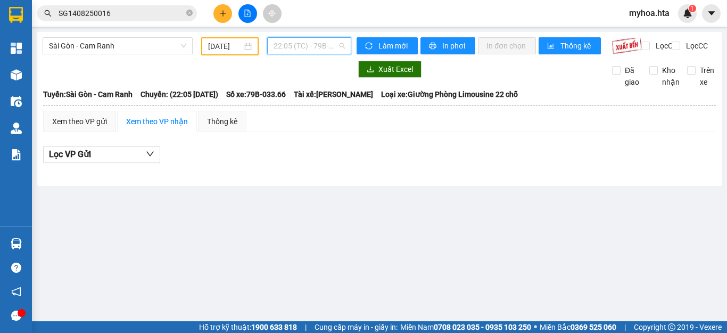
click at [317, 41] on span "22:05 (TC) - 79B-033.66" at bounding box center [308, 46] width 71 height 16
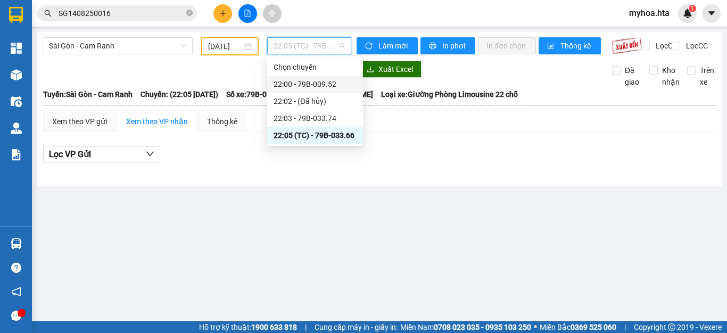
click at [318, 86] on div "22:00 - 79B-009.52" at bounding box center [314, 84] width 83 height 12
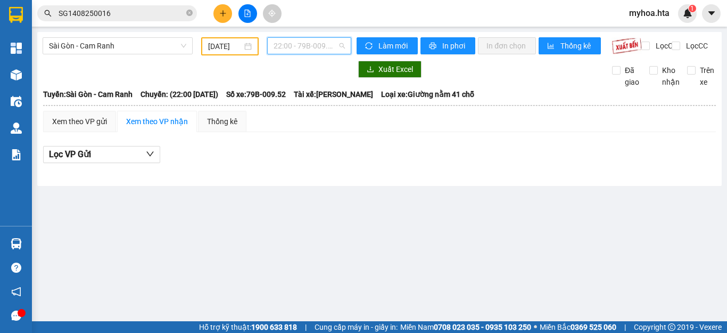
click at [331, 47] on span "22:00 - 79B-009.52" at bounding box center [308, 46] width 71 height 16
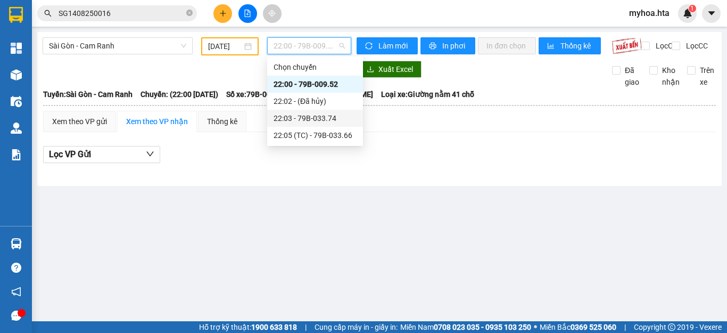
click at [327, 121] on div "22:03 - 79B-033.74" at bounding box center [314, 118] width 83 height 12
